Goal: Task Accomplishment & Management: Complete application form

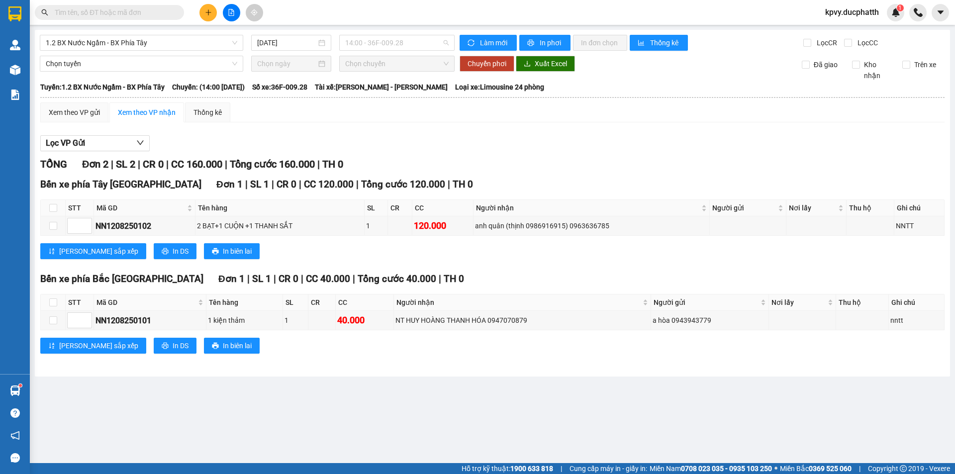
drag, startPoint x: 417, startPoint y: 39, endPoint x: 411, endPoint y: 68, distance: 29.4
click at [416, 39] on span "14:00 - 36F-009.28" at bounding box center [396, 42] width 103 height 15
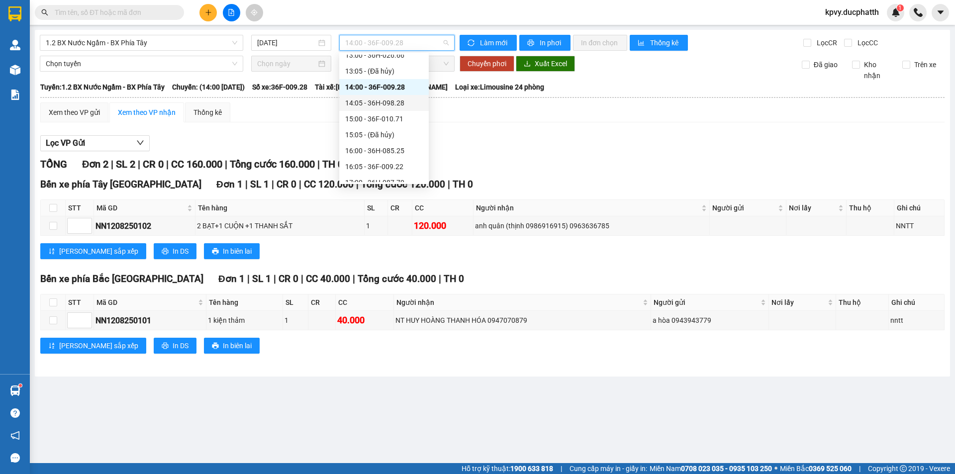
scroll to position [199, 0]
click at [387, 117] on div "15:00 - 36F-010.71" at bounding box center [384, 118] width 78 height 11
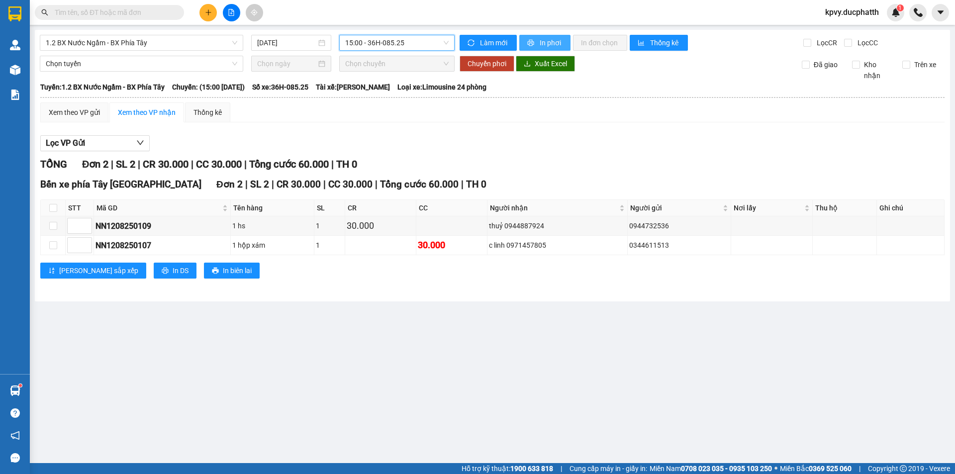
click at [540, 42] on span "In phơi" at bounding box center [550, 42] width 23 height 11
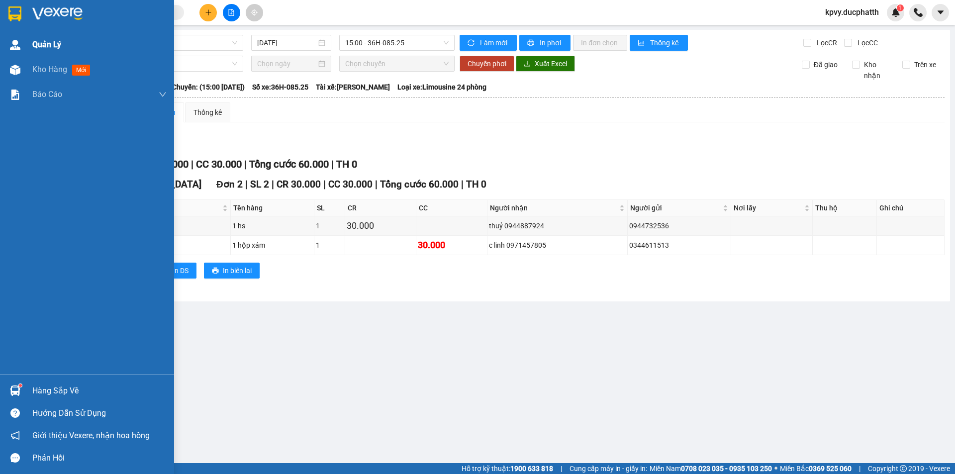
click at [28, 44] on div "Quản Lý" at bounding box center [87, 44] width 174 height 25
click at [51, 73] on span "Kho hàng" at bounding box center [49, 69] width 35 height 9
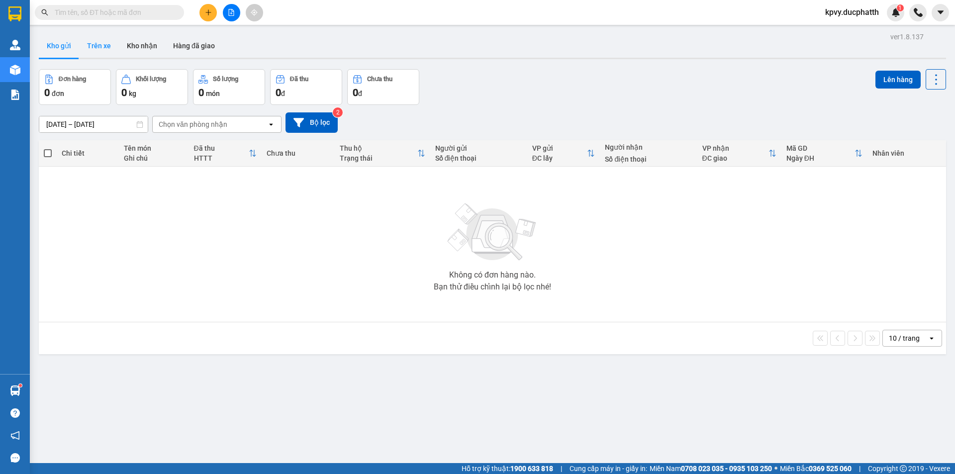
click at [98, 52] on button "Trên xe" at bounding box center [99, 46] width 40 height 24
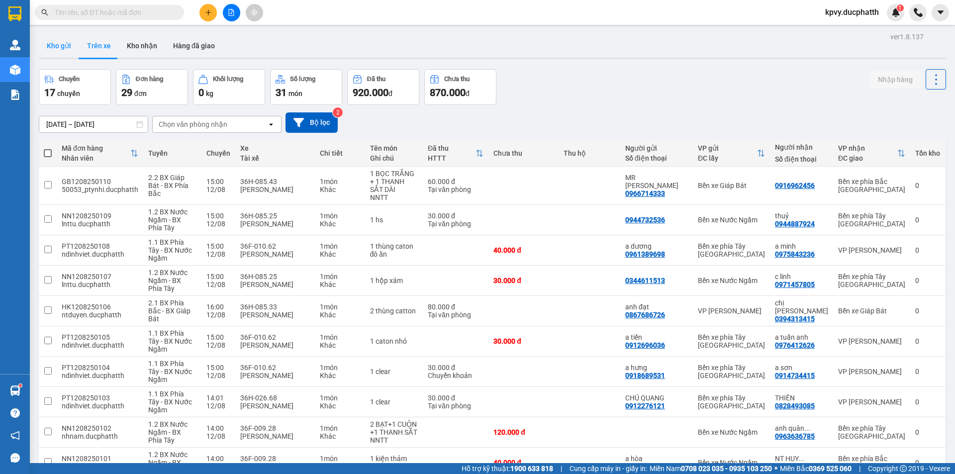
click at [59, 38] on button "Kho gửi" at bounding box center [59, 46] width 40 height 24
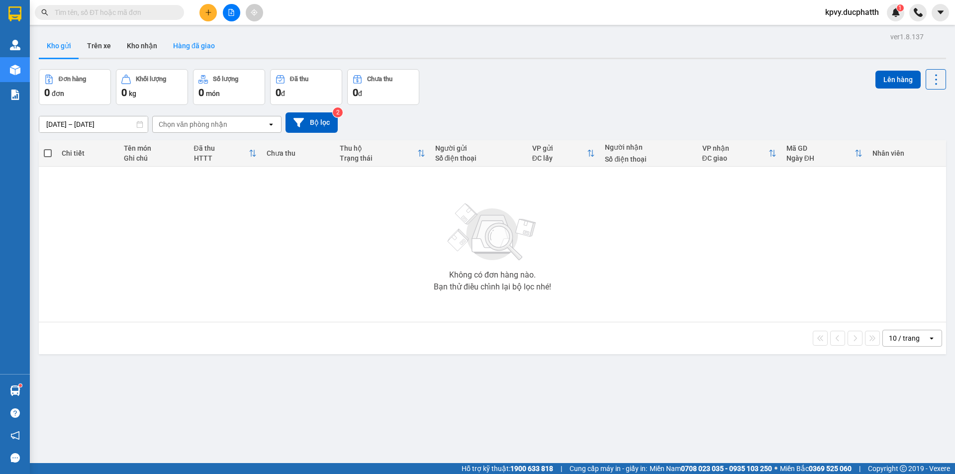
click at [188, 43] on button "Hàng đã giao" at bounding box center [194, 46] width 58 height 24
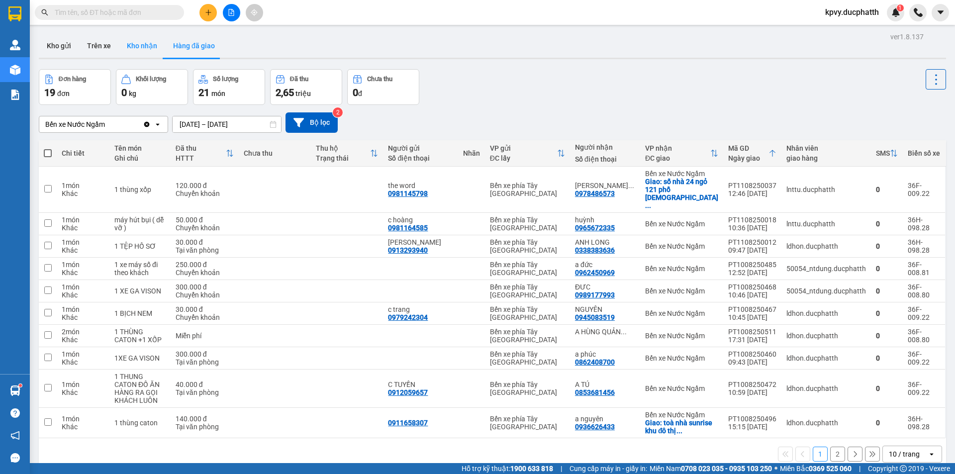
click at [130, 45] on button "Kho nhận" at bounding box center [142, 46] width 46 height 24
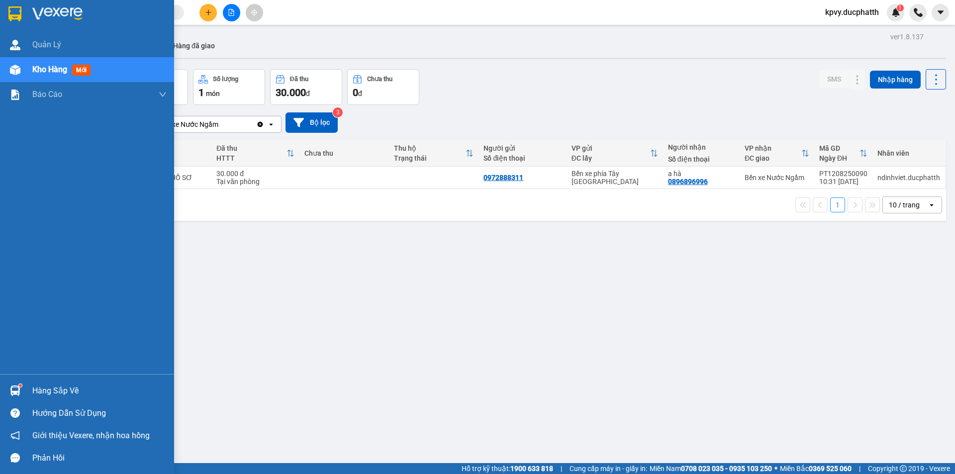
click at [40, 387] on div "Hàng sắp về" at bounding box center [99, 390] width 134 height 15
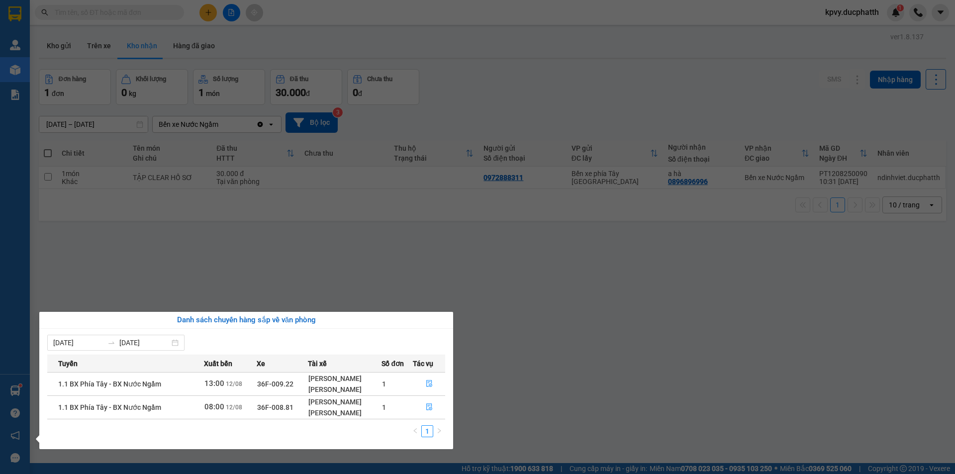
drag, startPoint x: 272, startPoint y: 208, endPoint x: 245, endPoint y: 224, distance: 31.6
click at [272, 208] on section "Kết quả tìm kiếm ( 0 ) Bộ lọc No Data kpvy.ducphatth 1 Quản [PERSON_NAME] hàng …" at bounding box center [477, 237] width 955 height 474
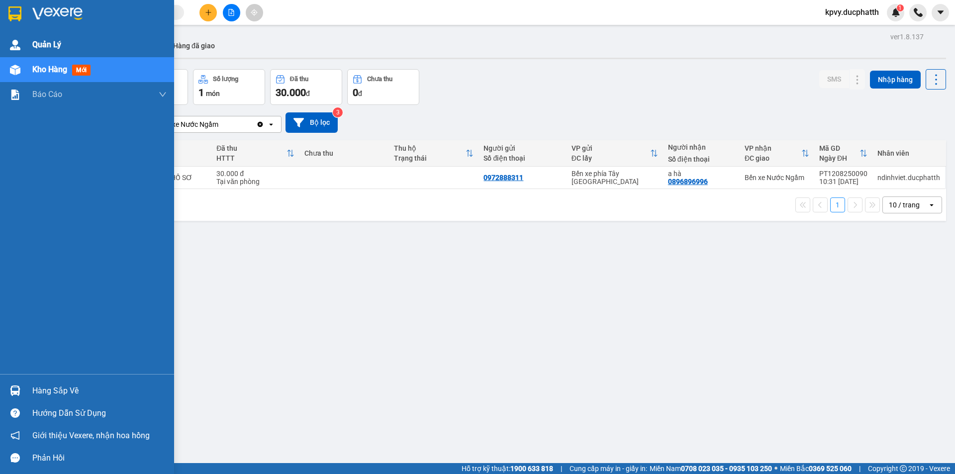
click at [57, 41] on span "Quản Lý" at bounding box center [46, 44] width 29 height 12
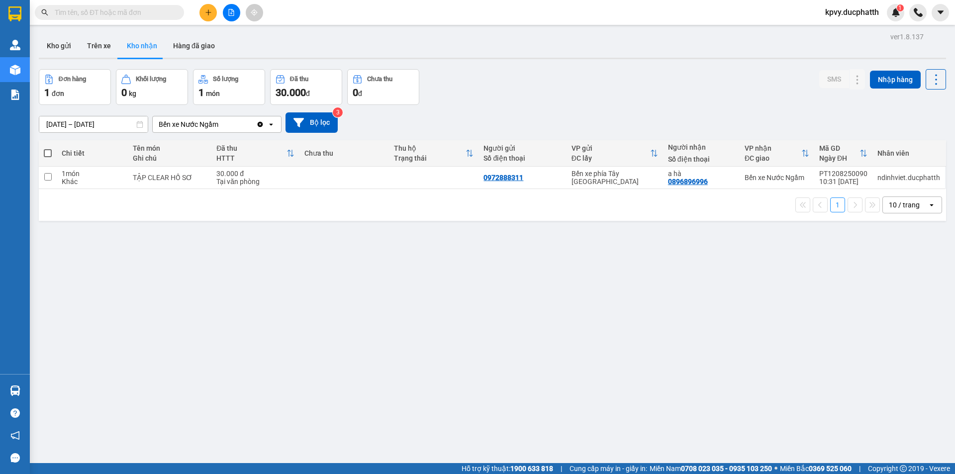
drag, startPoint x: 348, startPoint y: 295, endPoint x: 100, endPoint y: 185, distance: 270.7
click at [328, 283] on div "ver 1.8.137 Kho gửi Trên xe Kho nhận Hàng đã giao Đơn hàng 1 đơn Khối lượng 0 k…" at bounding box center [492, 267] width 915 height 474
click at [54, 39] on button "Kho gửi" at bounding box center [59, 46] width 40 height 24
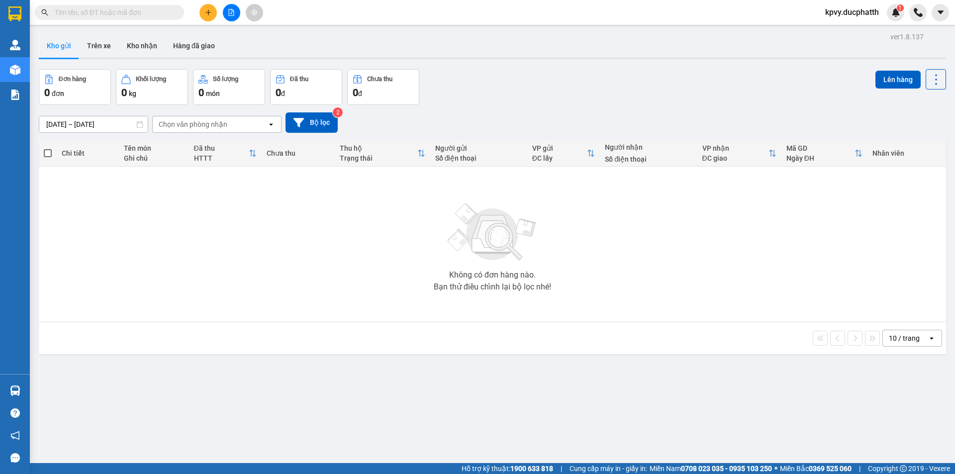
click at [234, 133] on div "[DATE] – [DATE] Press the down arrow key to interact with the calendar and sele…" at bounding box center [492, 122] width 907 height 35
click at [238, 127] on div "Chọn văn phòng nhận" at bounding box center [210, 124] width 114 height 16
click at [317, 126] on button "Bộ lọc" at bounding box center [311, 122] width 52 height 20
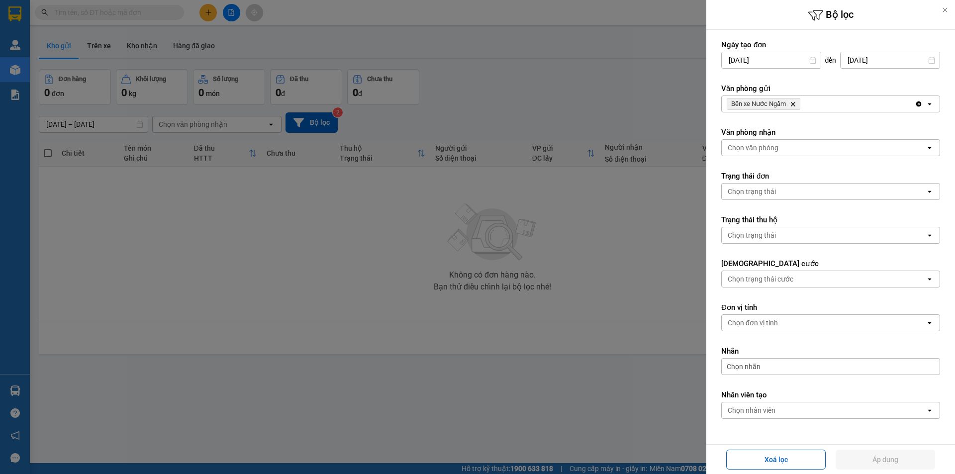
click at [794, 105] on icon "Delete" at bounding box center [793, 104] width 6 height 6
click at [903, 453] on button "Áp dụng" at bounding box center [884, 459] width 99 height 20
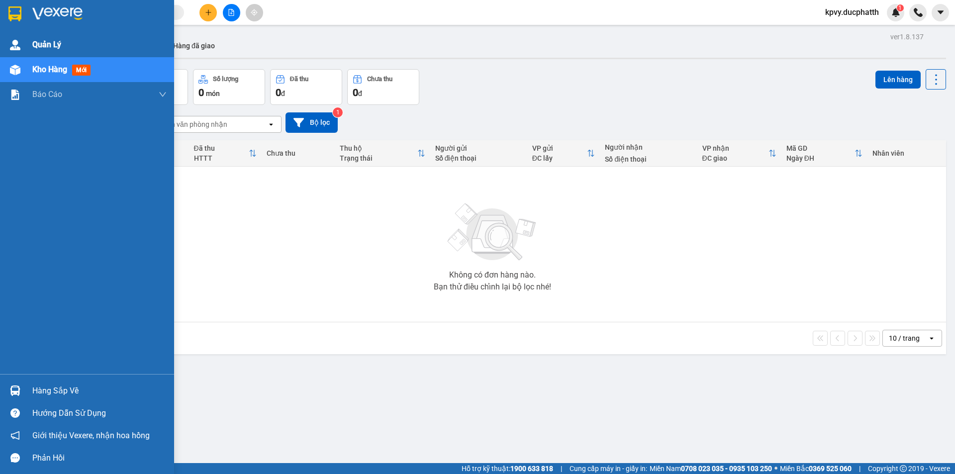
click at [20, 42] on img at bounding box center [15, 45] width 10 height 10
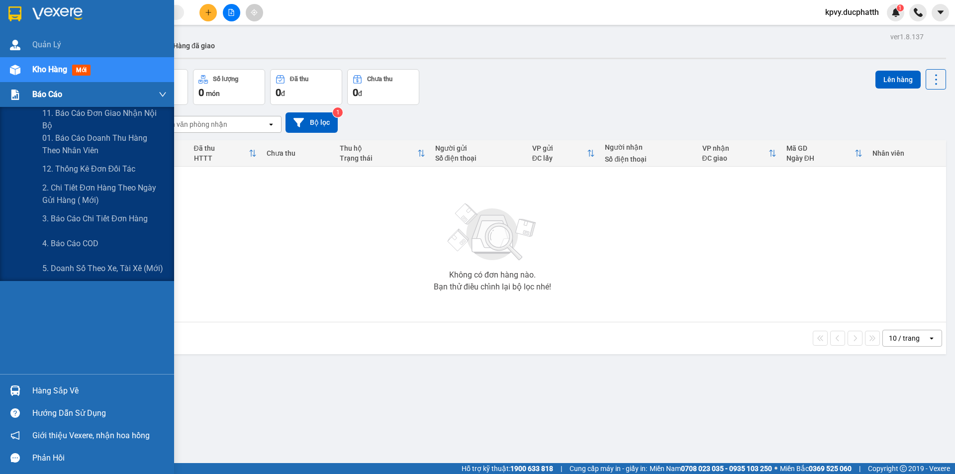
click at [44, 88] on span "Báo cáo" at bounding box center [47, 94] width 30 height 12
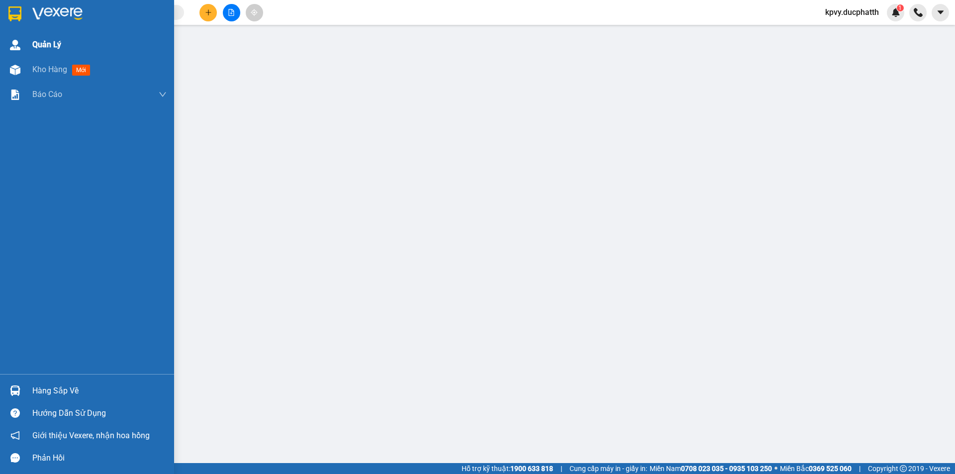
click at [53, 38] on div "Quản Lý" at bounding box center [99, 44] width 134 height 25
click at [34, 49] on span "Quản Lý" at bounding box center [46, 44] width 29 height 12
click at [28, 70] on div "Kho hàng mới" at bounding box center [87, 69] width 174 height 25
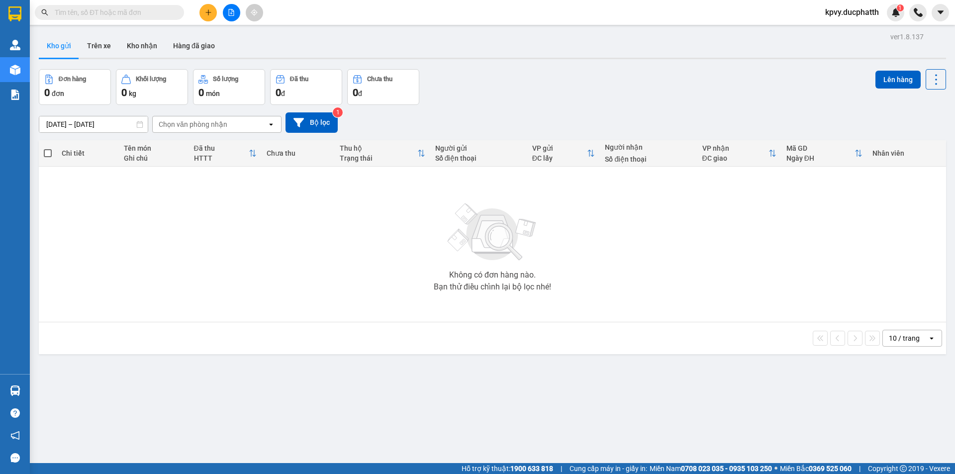
click at [158, 17] on input "text" at bounding box center [113, 12] width 117 height 11
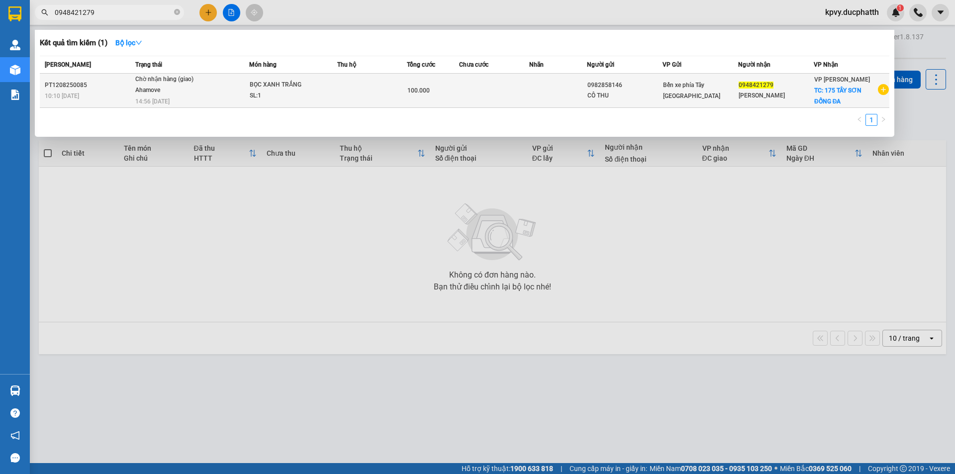
type input "0948421279"
click at [201, 88] on div "Ahamove" at bounding box center [172, 90] width 75 height 11
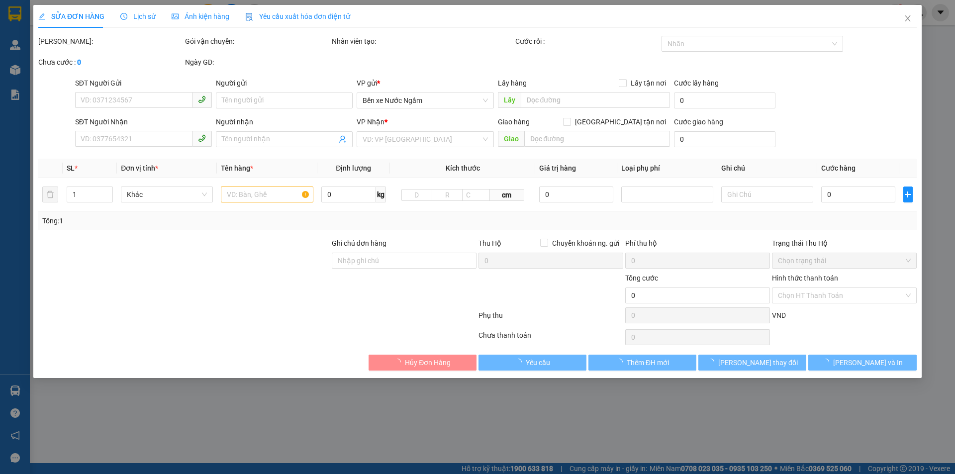
type input "0982858146"
type input "CÔ THU"
type input "0948421279"
type input "[PERSON_NAME]"
checkbox input "true"
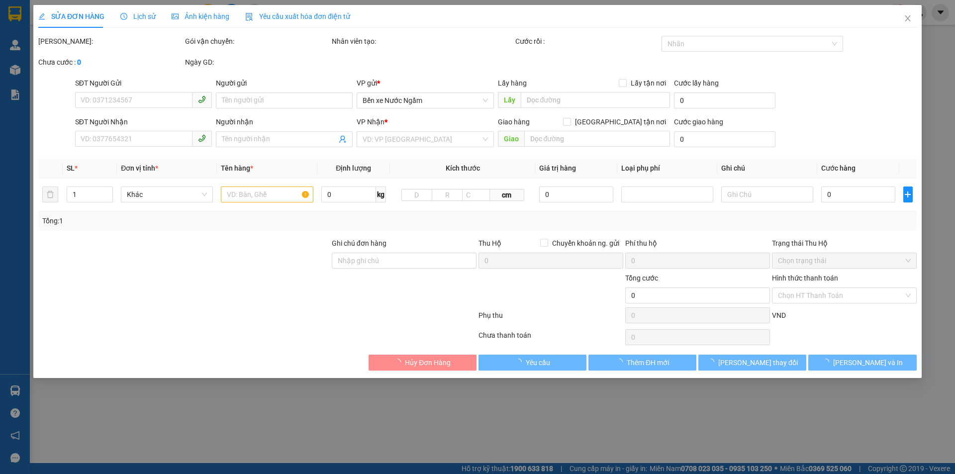
type input "175 TÂY SƠN ĐỐNG ĐA"
type input "GỬI TT"
type input "100.000"
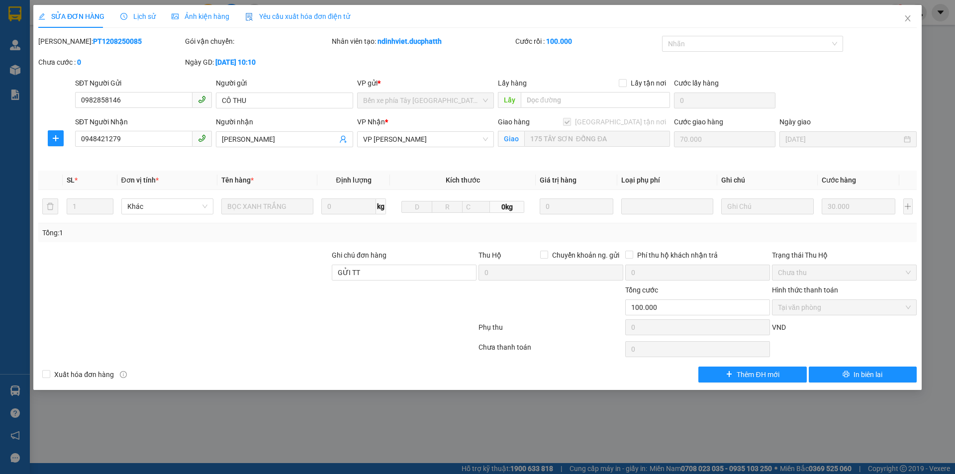
click at [143, 19] on span "Lịch sử" at bounding box center [137, 16] width 35 height 8
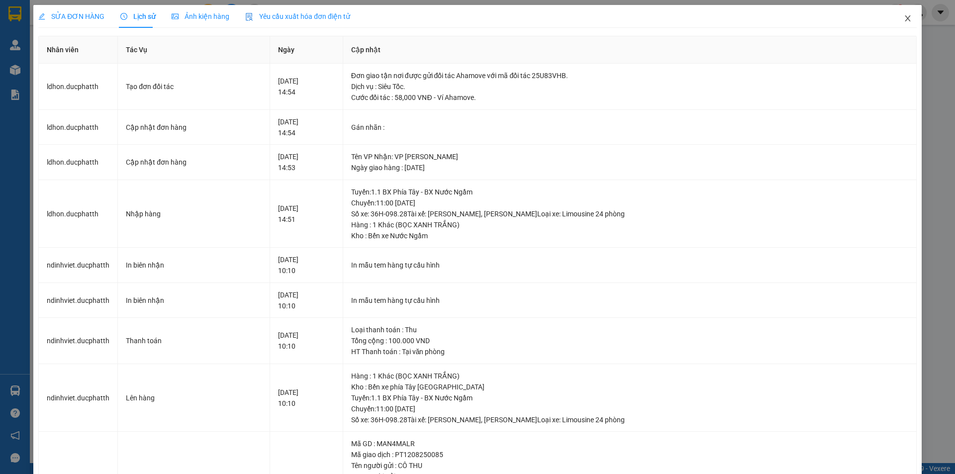
click at [900, 25] on span "Close" at bounding box center [908, 19] width 28 height 28
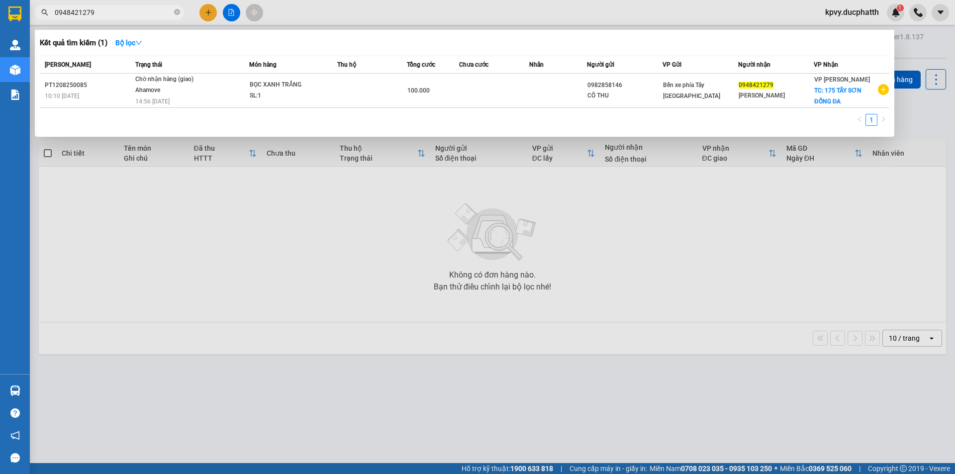
click at [115, 15] on input "0948421279" at bounding box center [113, 12] width 117 height 11
drag, startPoint x: 563, startPoint y: 247, endPoint x: 559, endPoint y: 236, distance: 11.6
click at [562, 242] on div at bounding box center [477, 237] width 955 height 474
